Goal: Complete application form

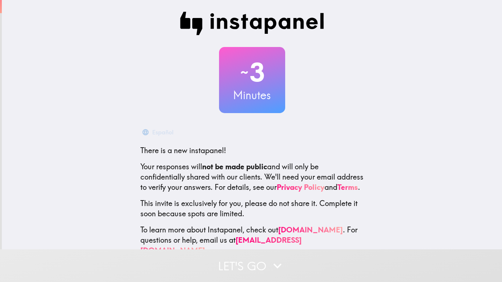
scroll to position [18, 0]
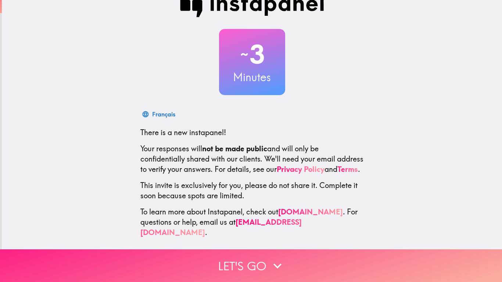
click at [260, 273] on button "Let's go" at bounding box center [251, 265] width 502 height 33
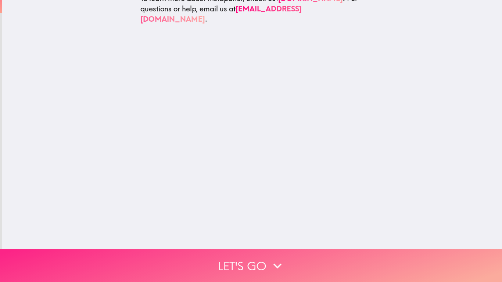
scroll to position [0, 0]
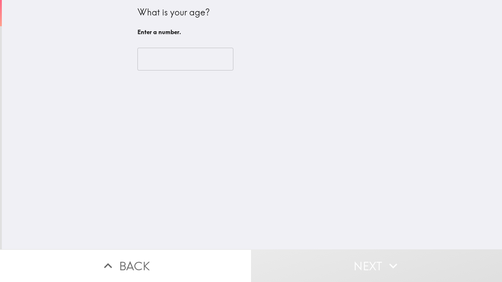
click at [206, 53] on input "number" at bounding box center [185, 59] width 96 height 23
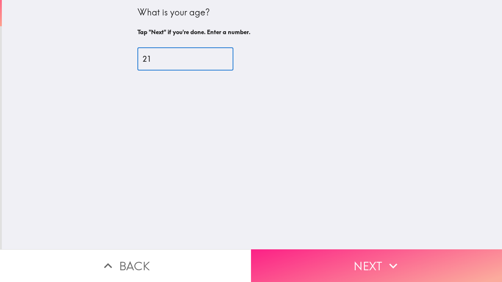
type input "21"
click at [318, 250] on button "Next" at bounding box center [376, 265] width 251 height 33
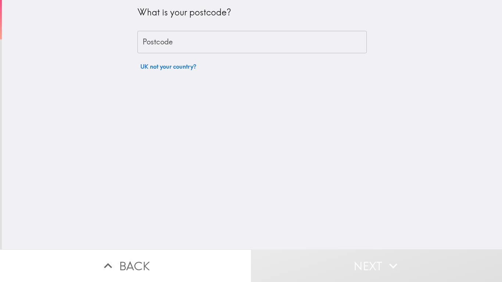
click at [183, 52] on input "Postcode" at bounding box center [251, 42] width 229 height 23
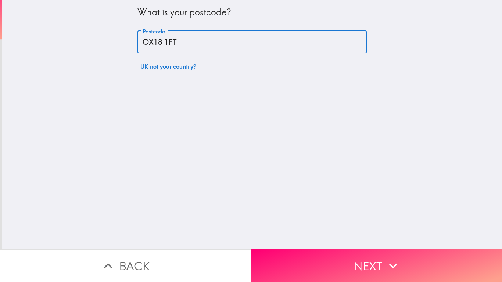
type input "OX18 1FT"
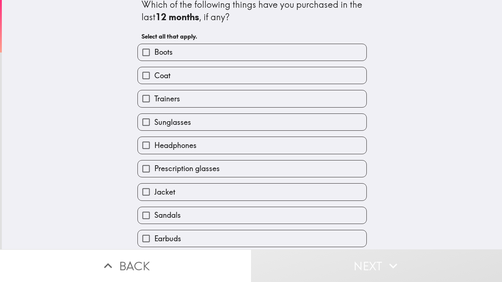
scroll to position [7, 0]
click at [213, 148] on label "Headphones" at bounding box center [252, 145] width 228 height 17
click at [154, 148] on input "Headphones" at bounding box center [146, 145] width 17 height 17
checkbox input "true"
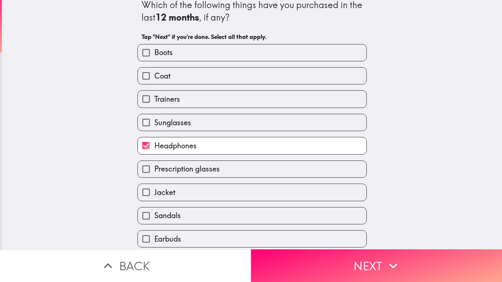
scroll to position [29, 0]
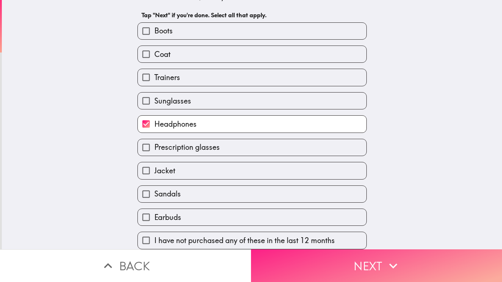
click at [333, 267] on button "Next" at bounding box center [376, 265] width 251 height 33
